Goal: Find specific page/section: Find specific page/section

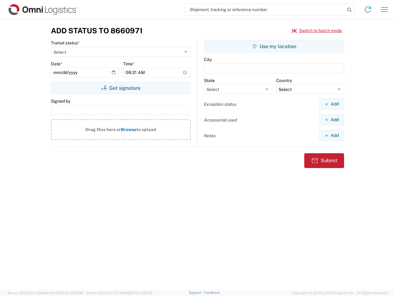
click at [265, 10] on input "search" at bounding box center [265, 10] width 160 height 12
click at [350, 10] on icon at bounding box center [349, 10] width 9 height 9
click at [368, 10] on icon at bounding box center [368, 10] width 10 height 10
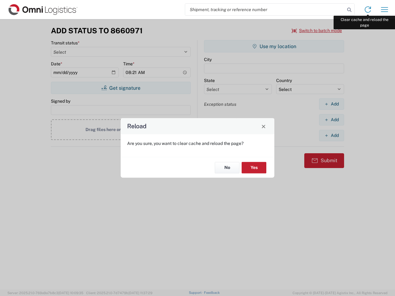
click at [385, 10] on div "Reload Are you sure, you want to clear cache and reload the page? No Yes" at bounding box center [197, 148] width 395 height 296
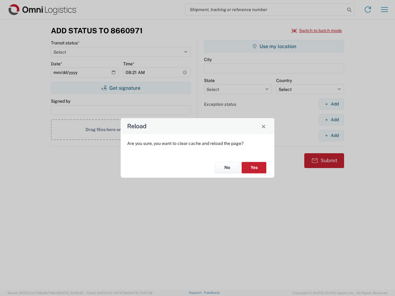
click at [317, 31] on div "Reload Are you sure, you want to clear cache and reload the page? No Yes" at bounding box center [197, 148] width 395 height 296
click at [121, 88] on div "Reload Are you sure, you want to clear cache and reload the page? No Yes" at bounding box center [197, 148] width 395 height 296
click at [274, 46] on div "Reload Are you sure, you want to clear cache and reload the page? No Yes" at bounding box center [197, 148] width 395 height 296
click at [332, 104] on div "Reload Are you sure, you want to clear cache and reload the page? No Yes" at bounding box center [197, 148] width 395 height 296
click at [332, 120] on div "Reload Are you sure, you want to clear cache and reload the page? No Yes" at bounding box center [197, 148] width 395 height 296
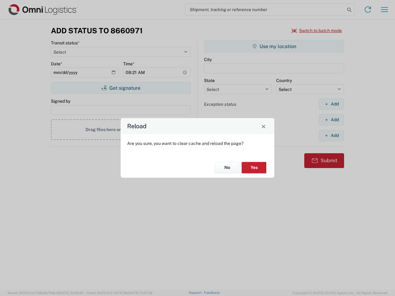
click at [332, 136] on div "Reload Are you sure, you want to clear cache and reload the page? No Yes" at bounding box center [197, 148] width 395 height 296
